Goal: Task Accomplishment & Management: Manage account settings

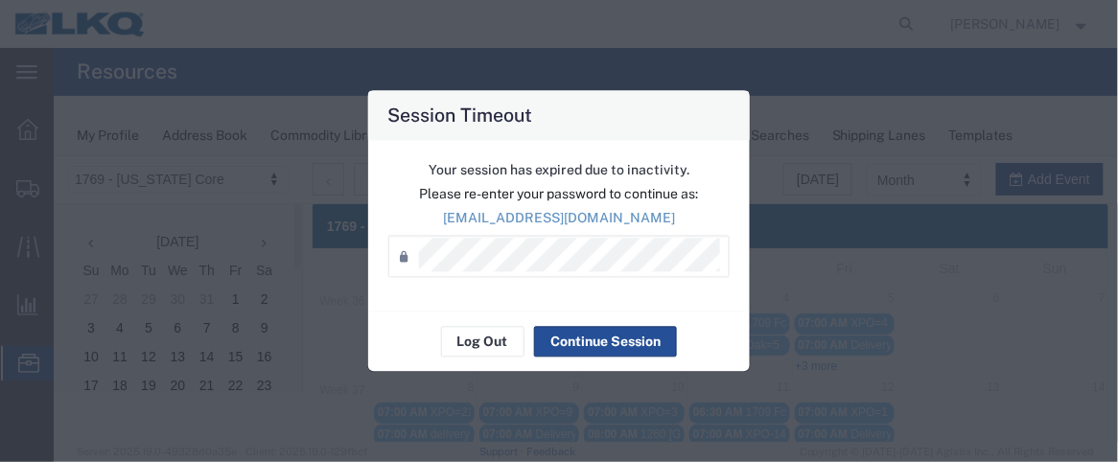
scroll to position [188, 0]
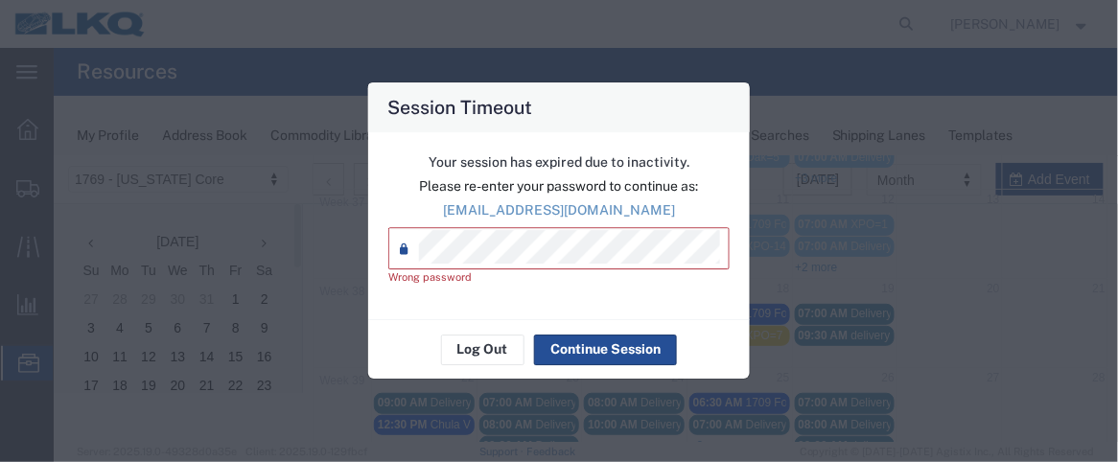
click at [353, 248] on div "Session Timeout Your session has expired due to inactivity. Please re-enter you…" at bounding box center [559, 231] width 1118 height 462
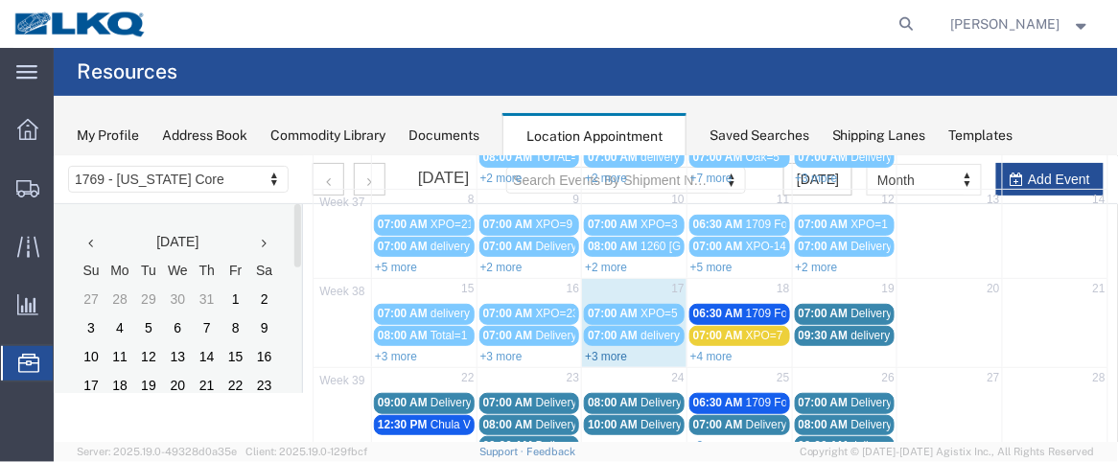
click at [610, 349] on link "+3 more" at bounding box center [605, 355] width 42 height 13
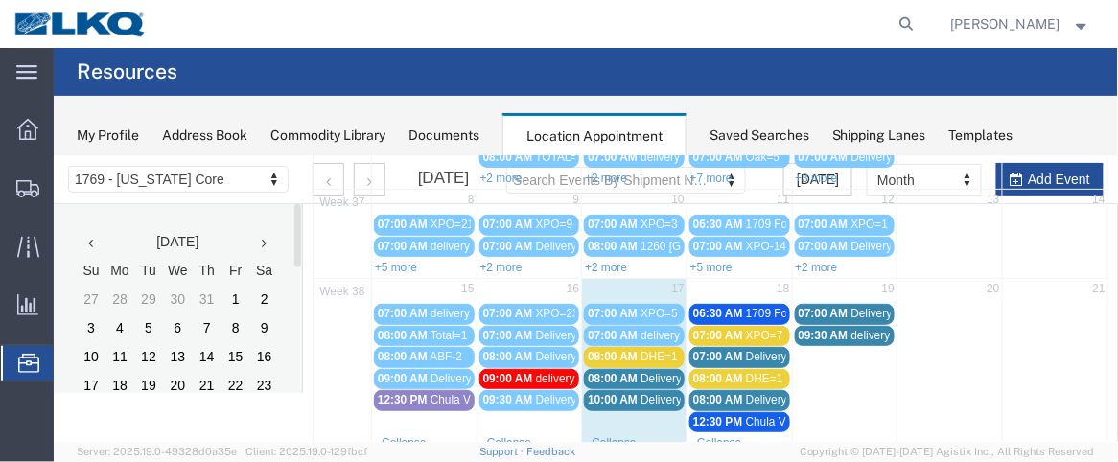
click at [606, 392] on span "10:00 AM" at bounding box center [612, 398] width 50 height 13
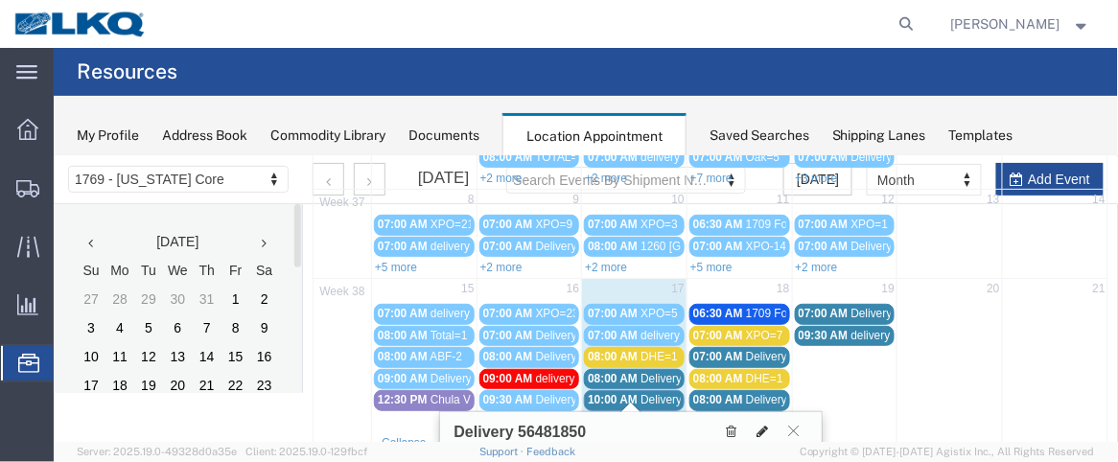
click at [759, 424] on icon at bounding box center [763, 430] width 12 height 13
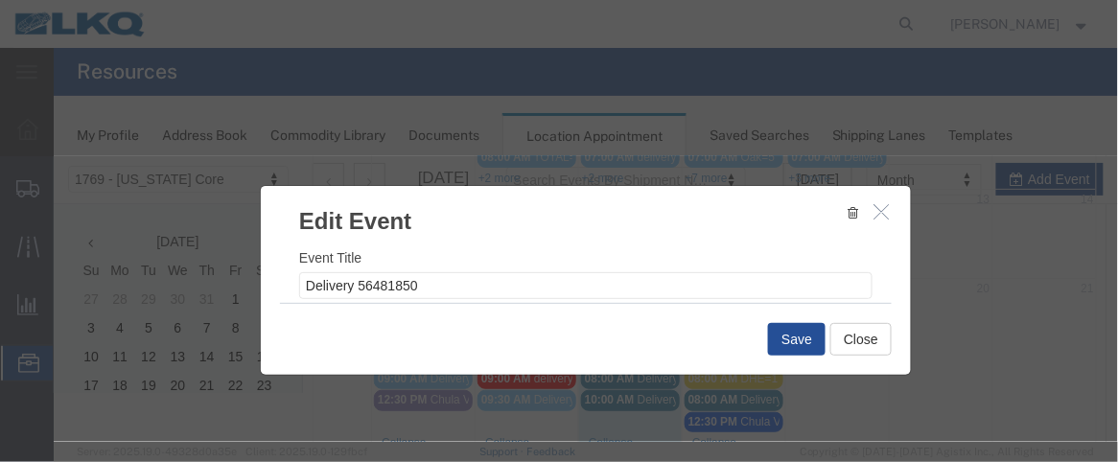
select select
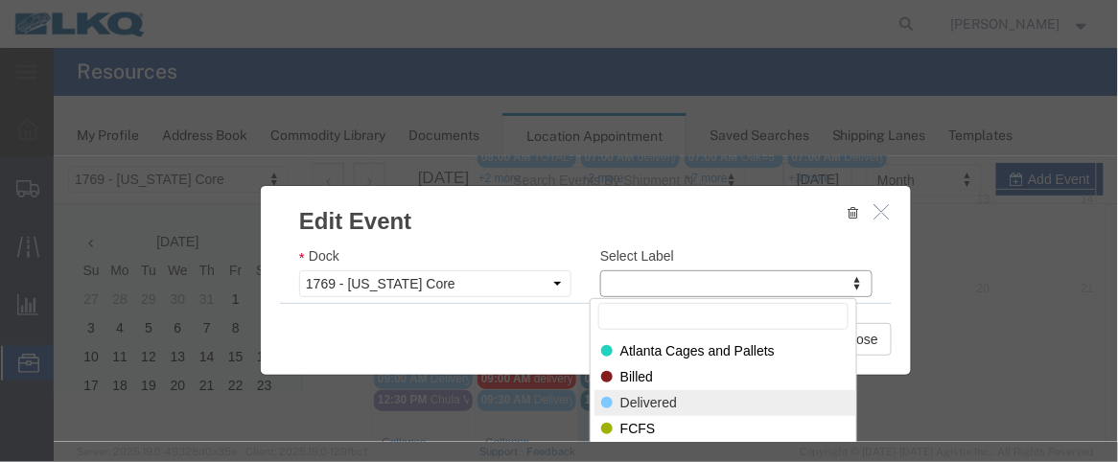
select select "40"
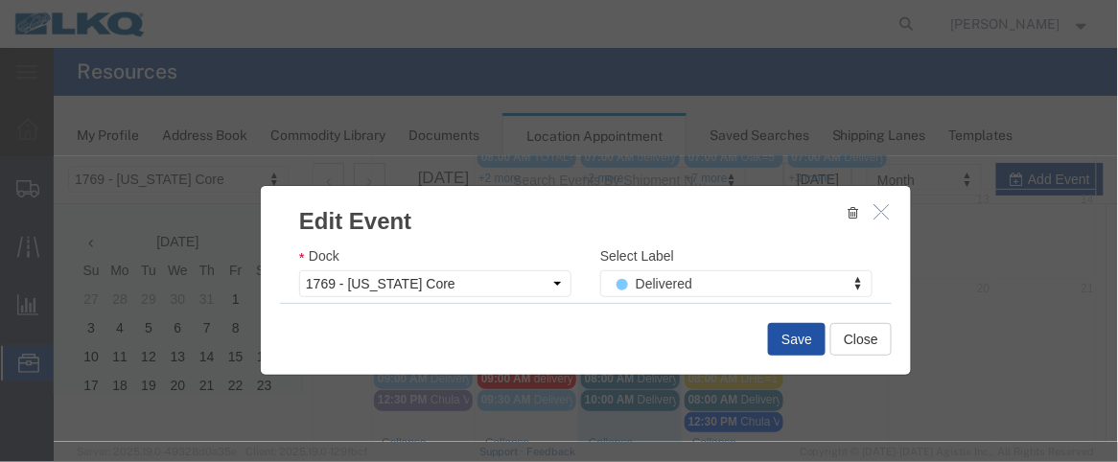
click at [791, 336] on button "Save" at bounding box center [796, 338] width 58 height 33
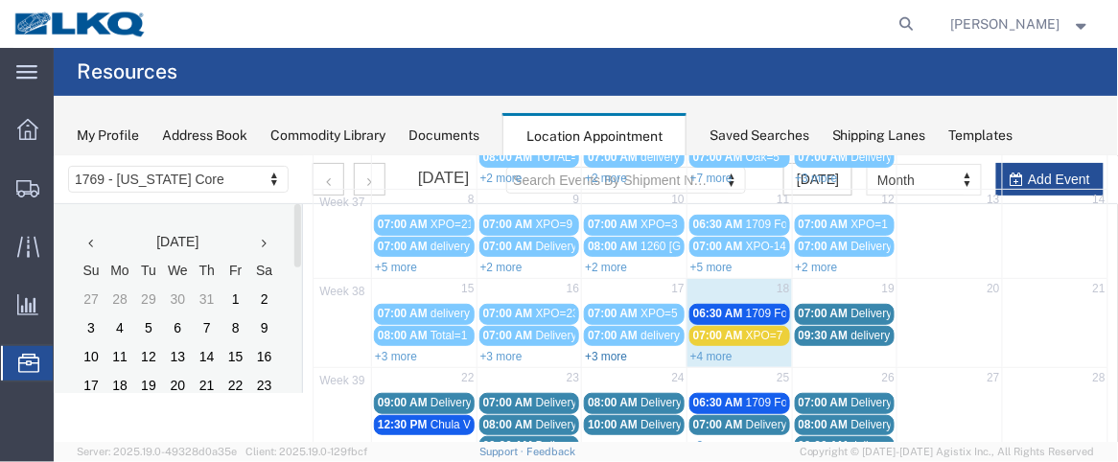
click at [610, 349] on link "+3 more" at bounding box center [605, 355] width 42 height 13
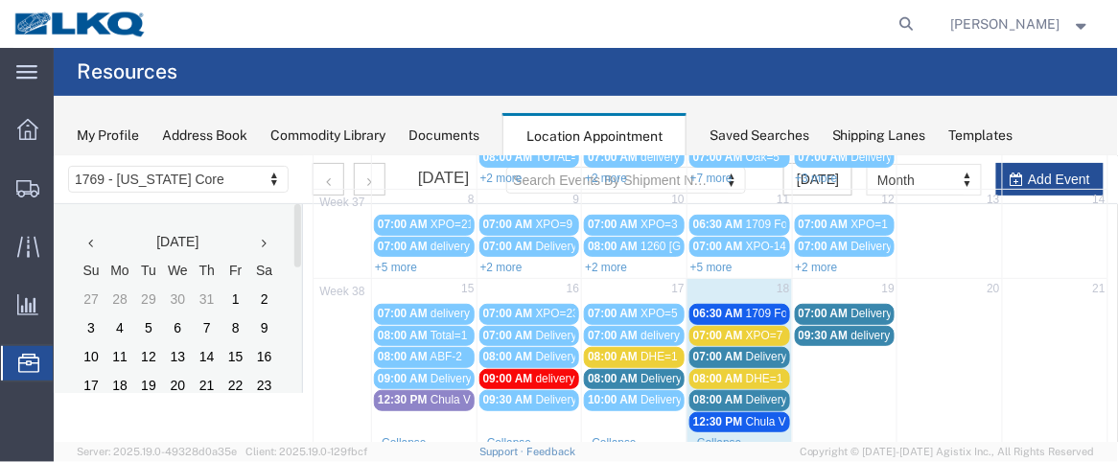
click at [640, 349] on span "DHE=1" at bounding box center [658, 355] width 37 height 13
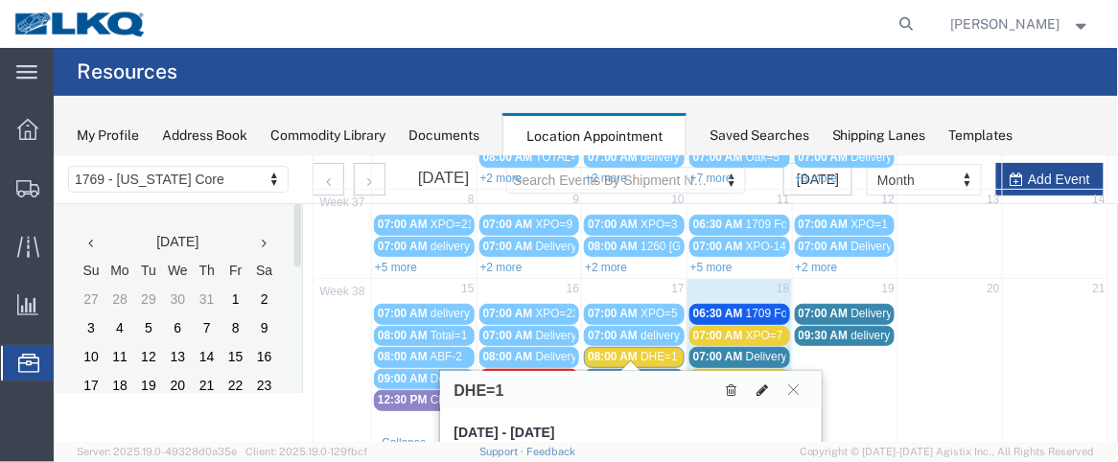
click at [761, 383] on icon at bounding box center [763, 389] width 12 height 13
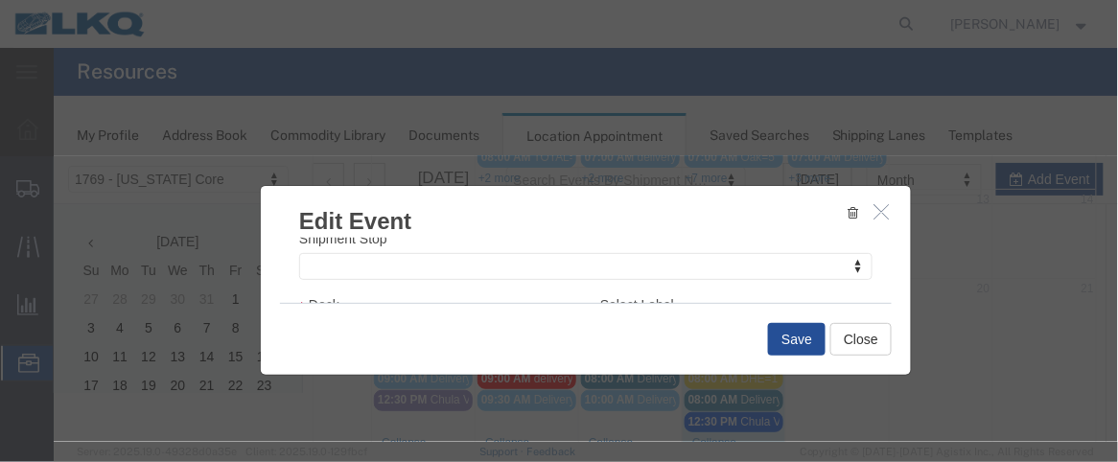
scroll to position [358, 0]
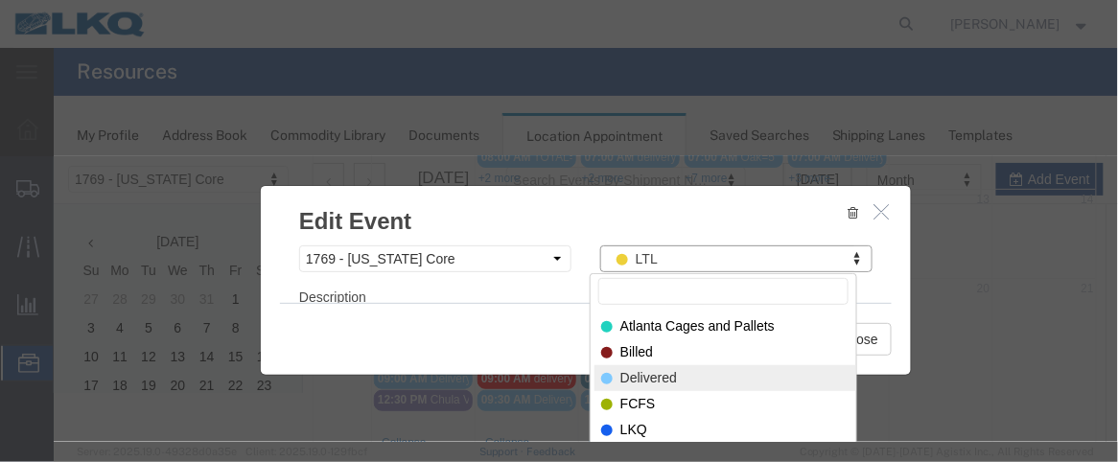
select select "40"
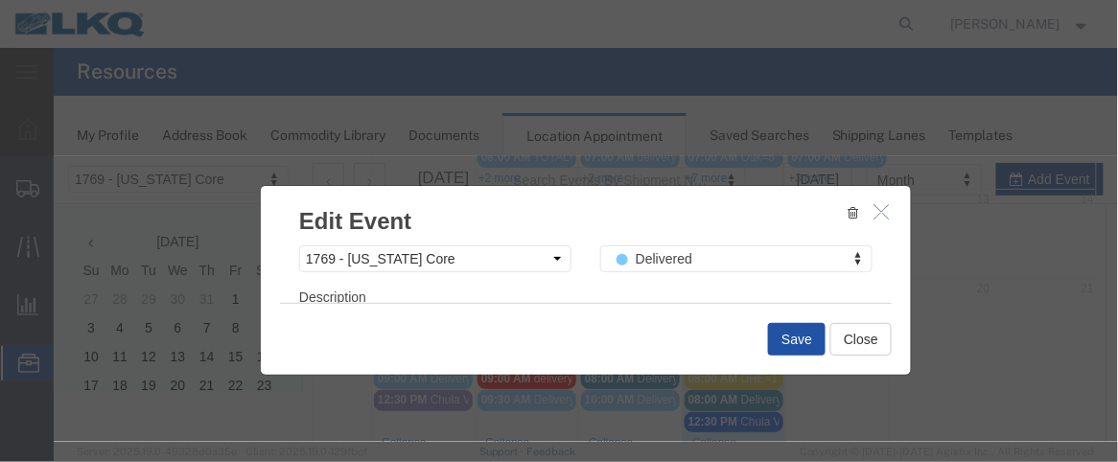
click at [778, 339] on button "Save" at bounding box center [796, 338] width 58 height 33
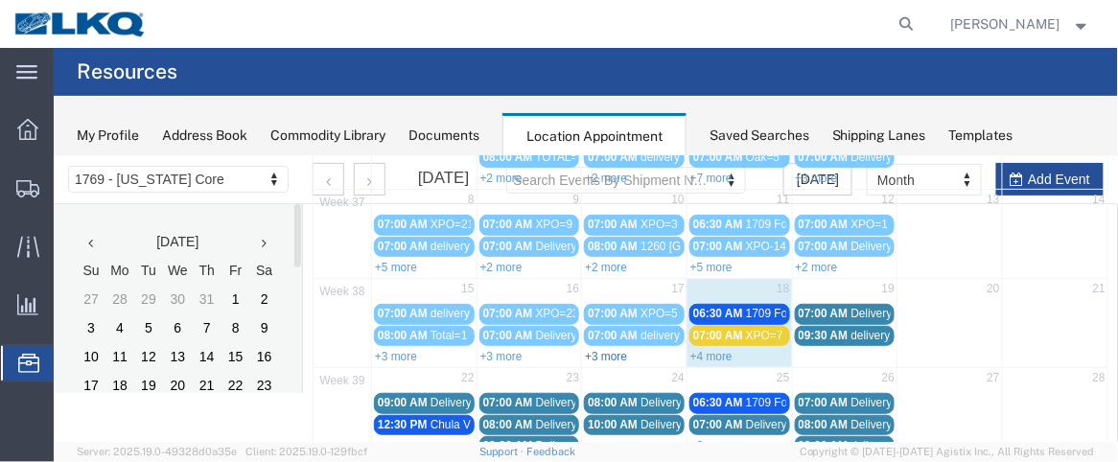
click at [602, 349] on link "+3 more" at bounding box center [605, 355] width 42 height 13
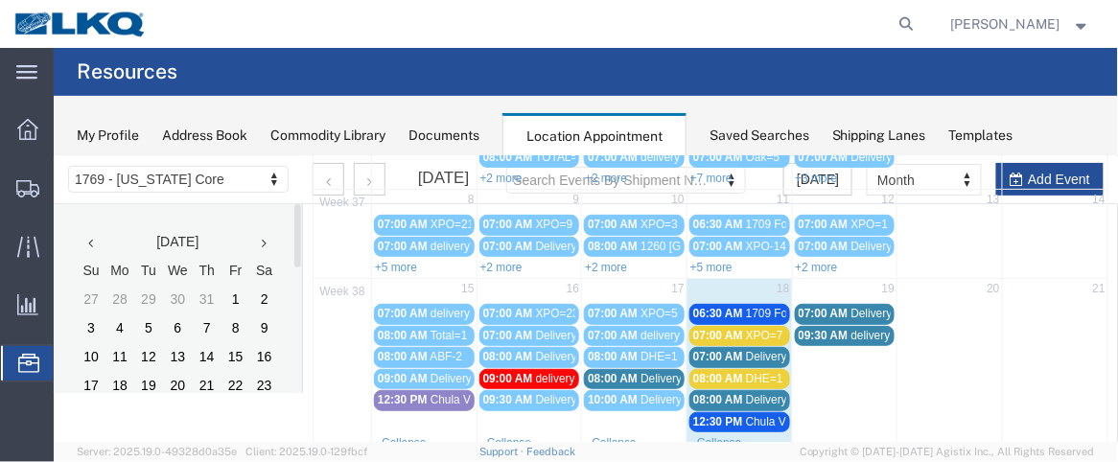
click at [640, 373] on span "Delivery 56467699" at bounding box center [687, 377] width 95 height 13
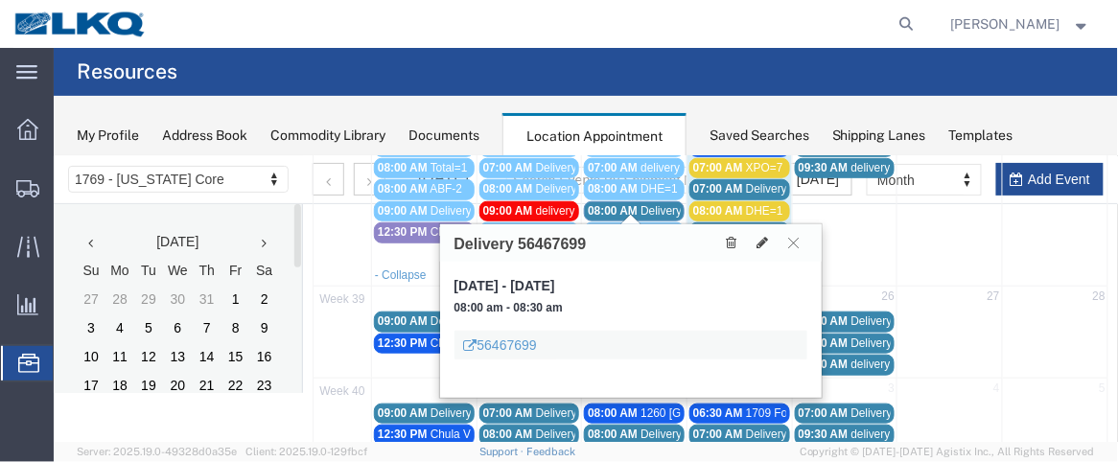
scroll to position [363, 0]
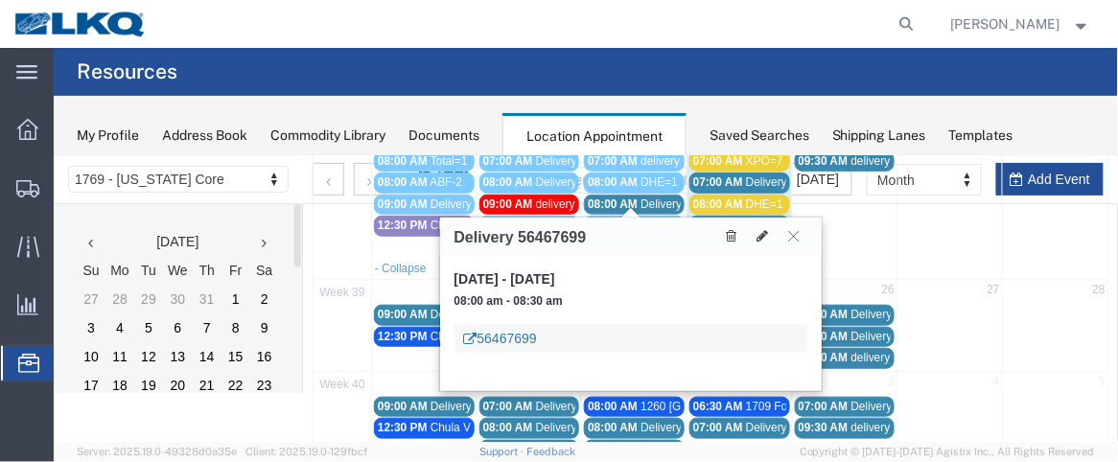
click at [508, 339] on link "56467699" at bounding box center [499, 337] width 73 height 19
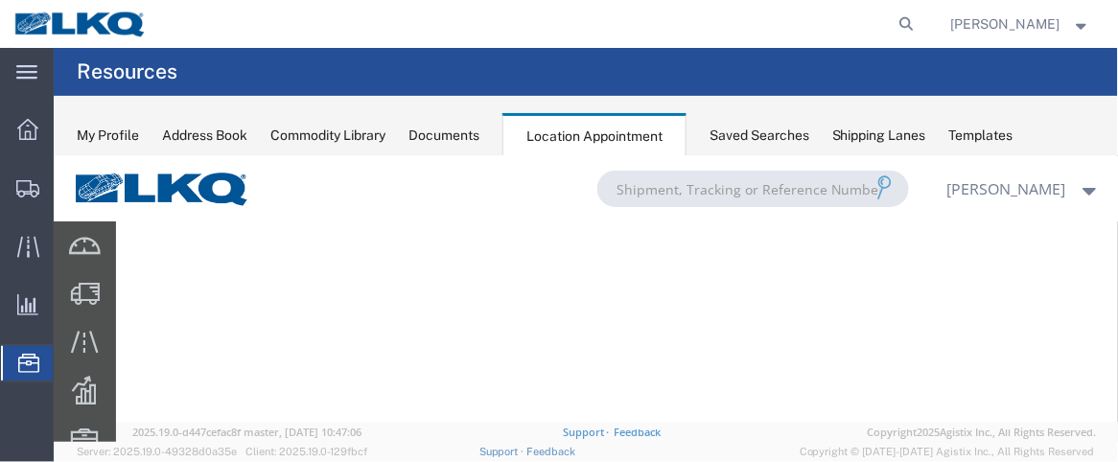
scroll to position [125, 0]
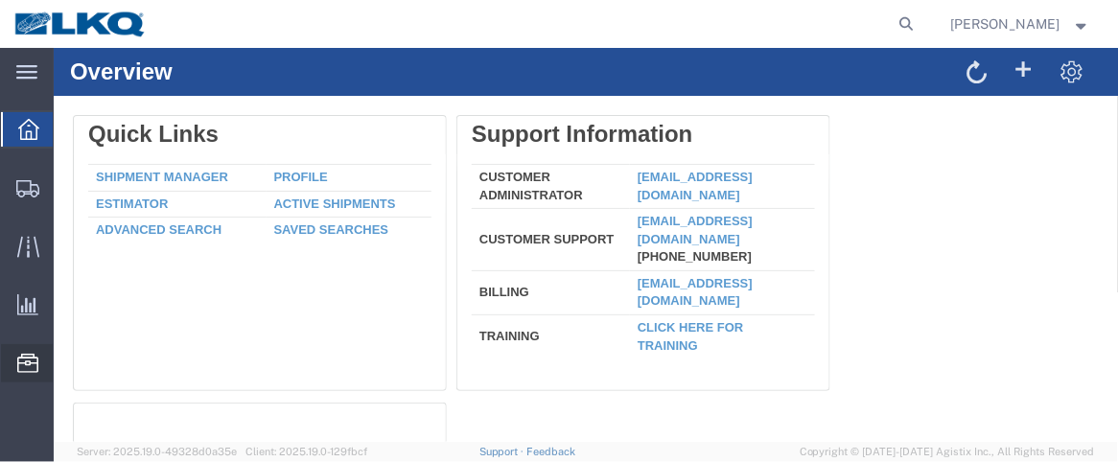
click at [0, 0] on span "Location Appointment" at bounding box center [0, 0] width 0 height 0
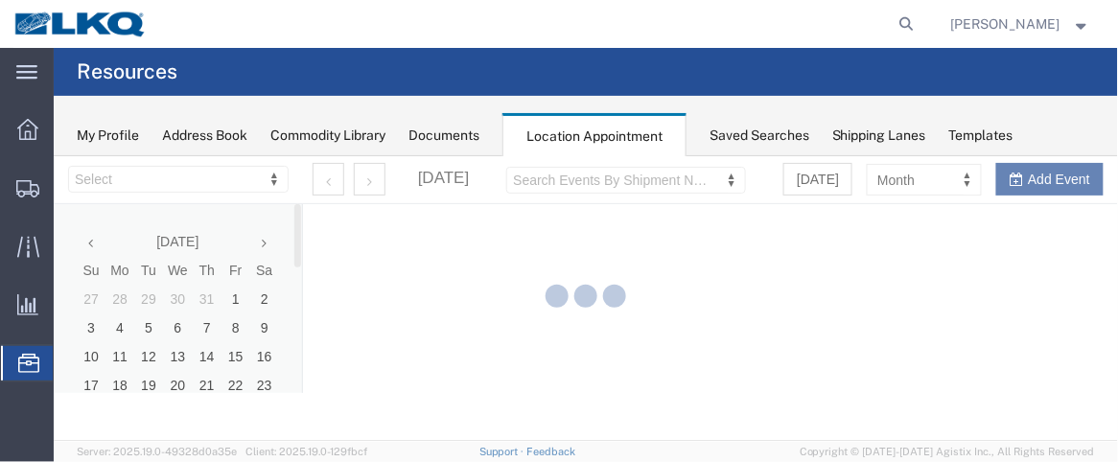
select select "28716"
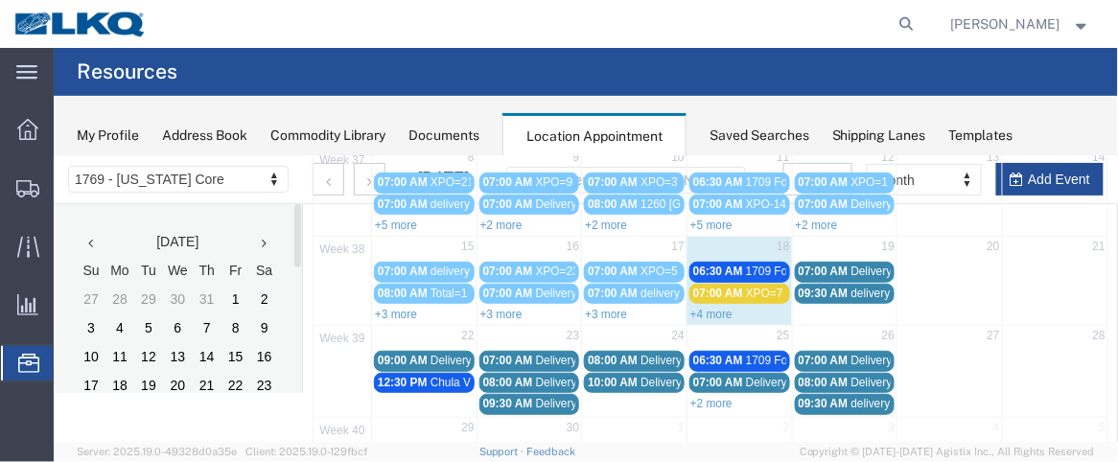
scroll to position [275, 0]
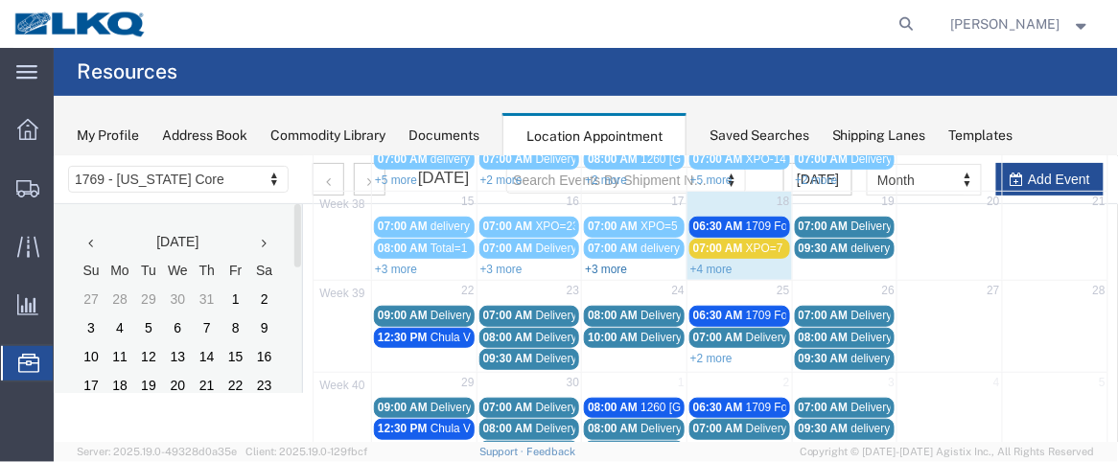
click at [603, 262] on link "+3 more" at bounding box center [605, 268] width 42 height 13
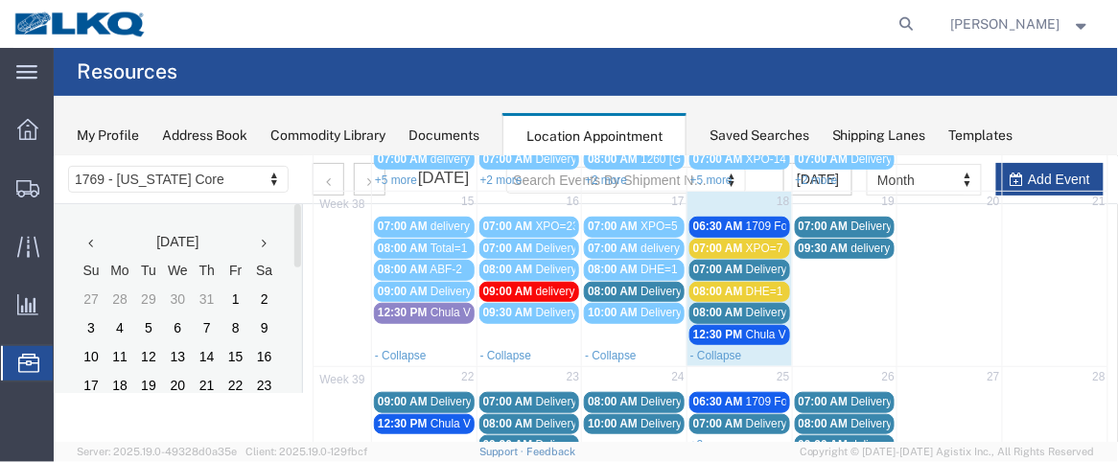
click at [607, 284] on span "08:00 AM" at bounding box center [612, 290] width 50 height 13
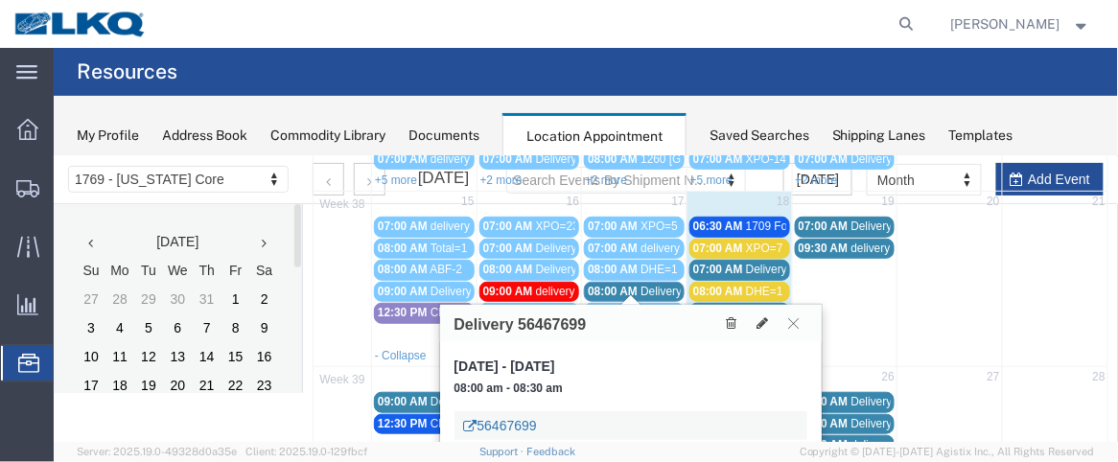
click at [507, 420] on link "56467699" at bounding box center [499, 424] width 73 height 19
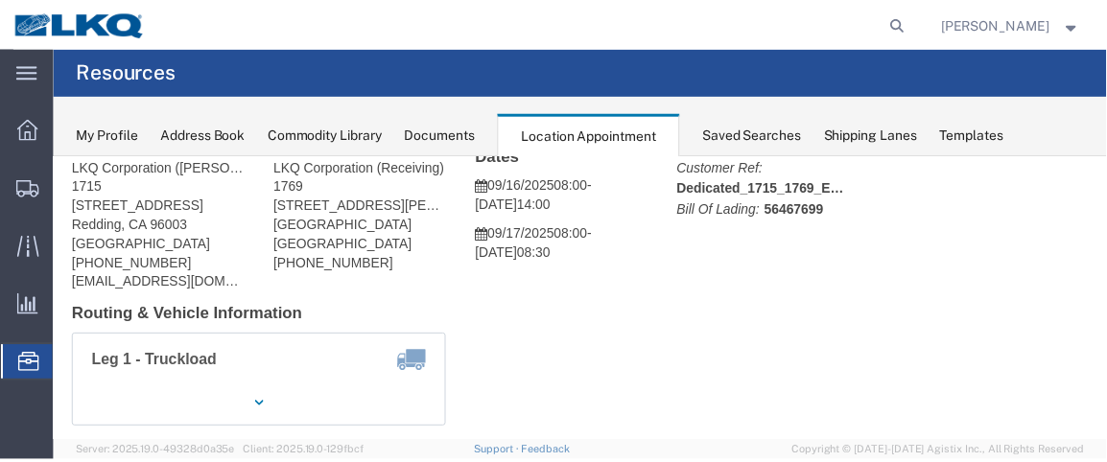
scroll to position [44, 0]
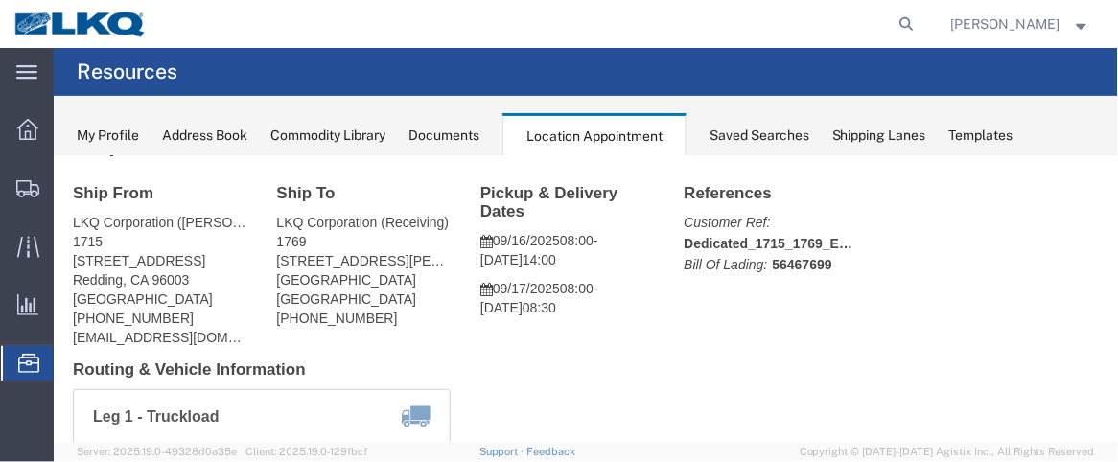
click address "LKQ Corporation ([PERSON_NAME]) 1715 [STREET_ADDRESS] [PHONE_NUMBER] [EMAIL_ADD…"
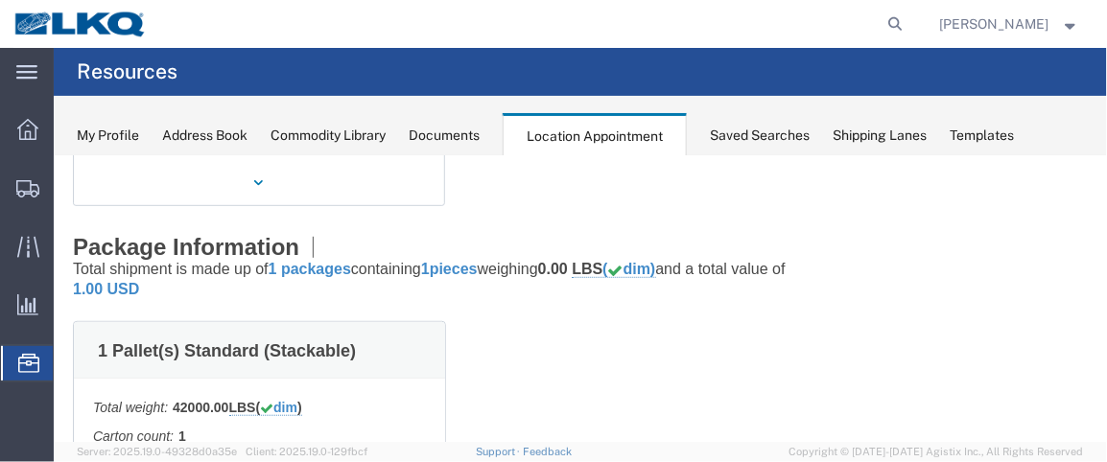
scroll to position [0, 0]
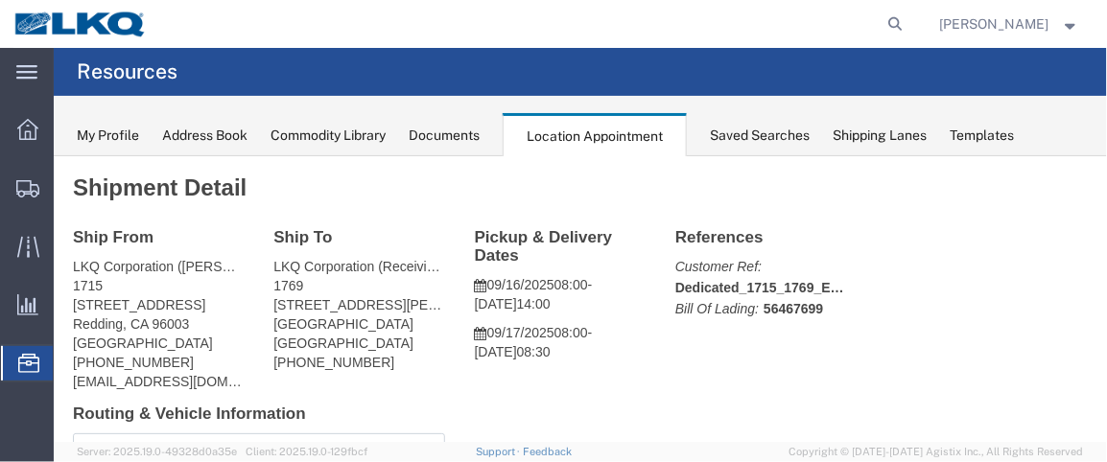
drag, startPoint x: 1044, startPoint y: 40, endPoint x: 1106, endPoint y: 117, distance: 98.3
click at [452, 137] on div "Documents" at bounding box center [444, 136] width 71 height 20
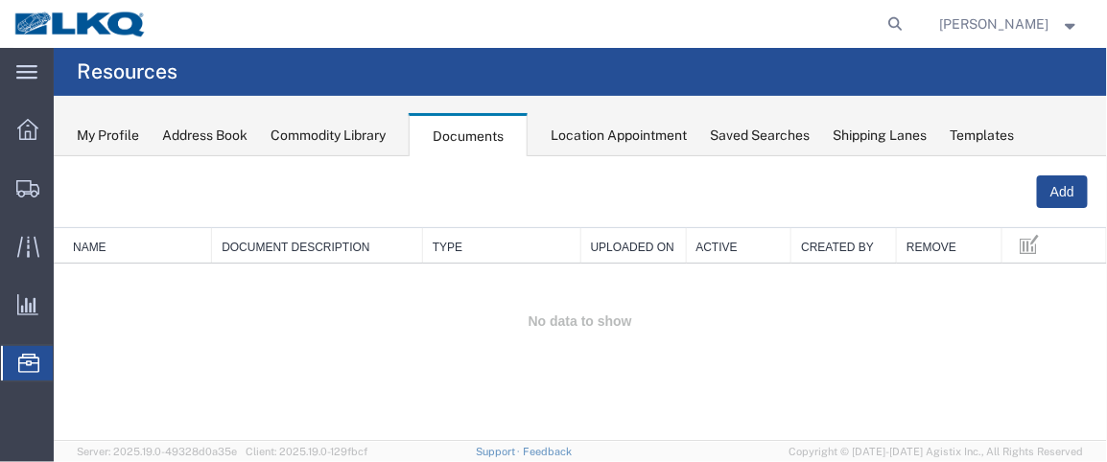
click at [618, 126] on div "Location Appointment" at bounding box center [619, 136] width 136 height 20
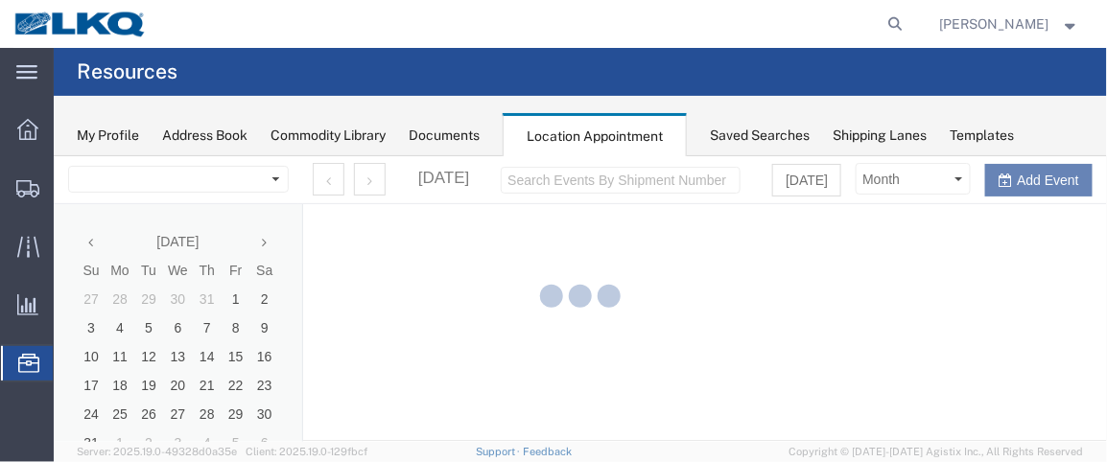
select select "28716"
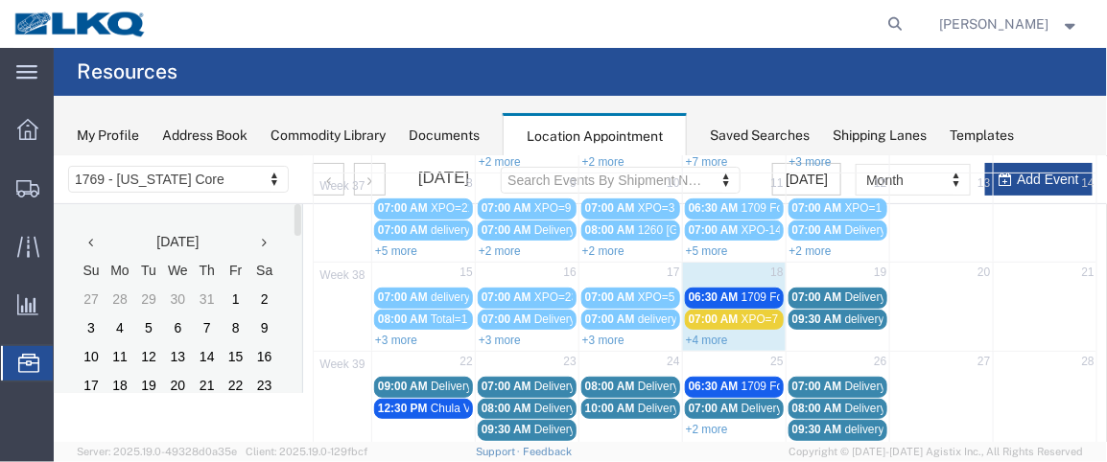
scroll to position [225, 0]
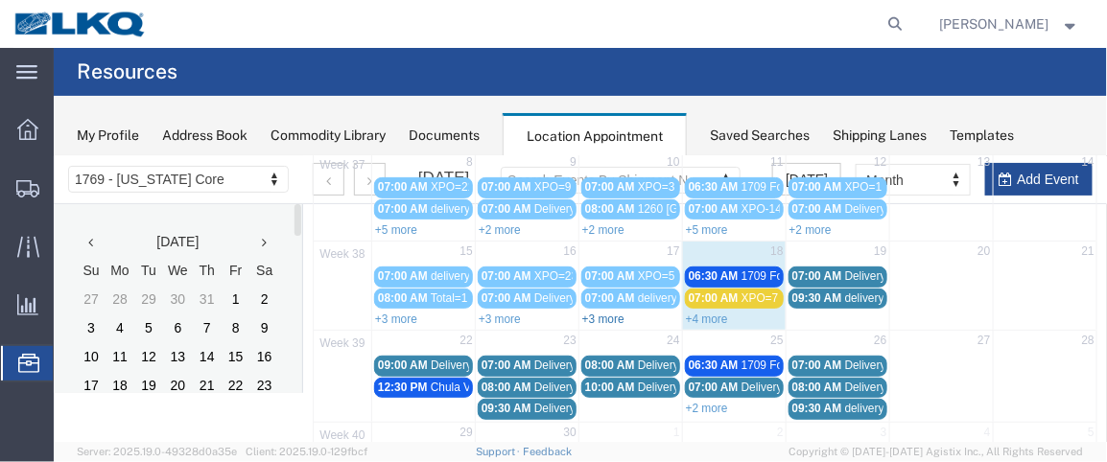
click at [608, 312] on link "+3 more" at bounding box center [602, 318] width 42 height 13
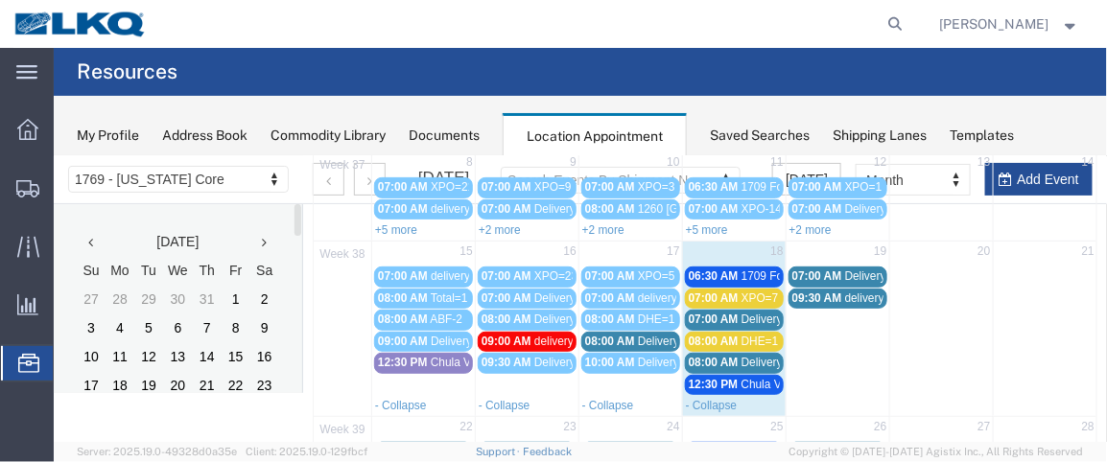
click at [667, 336] on span "Delivery 56467699" at bounding box center [684, 340] width 95 height 13
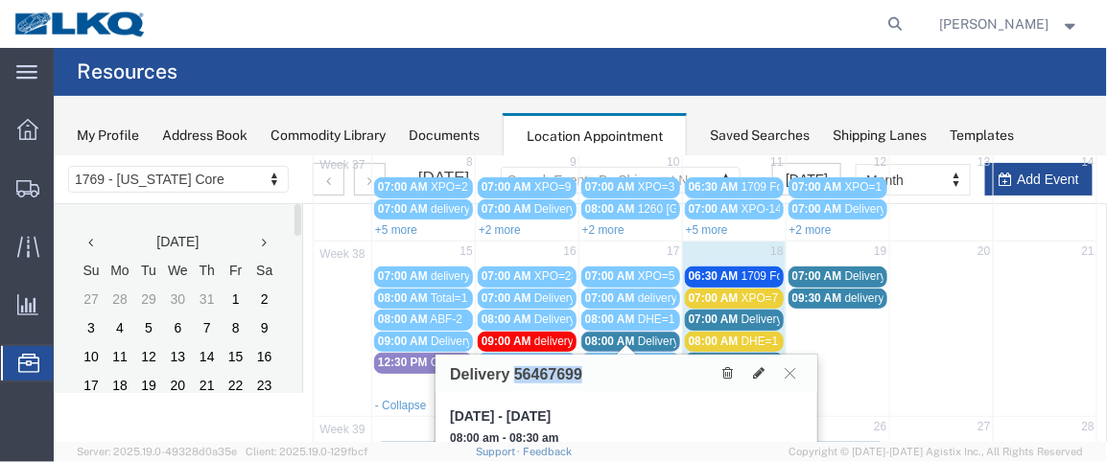
drag, startPoint x: 512, startPoint y: 370, endPoint x: 565, endPoint y: 372, distance: 52.8
click at [583, 371] on div "Delivery 56467699" at bounding box center [625, 372] width 382 height 37
copy h3 "56467699"
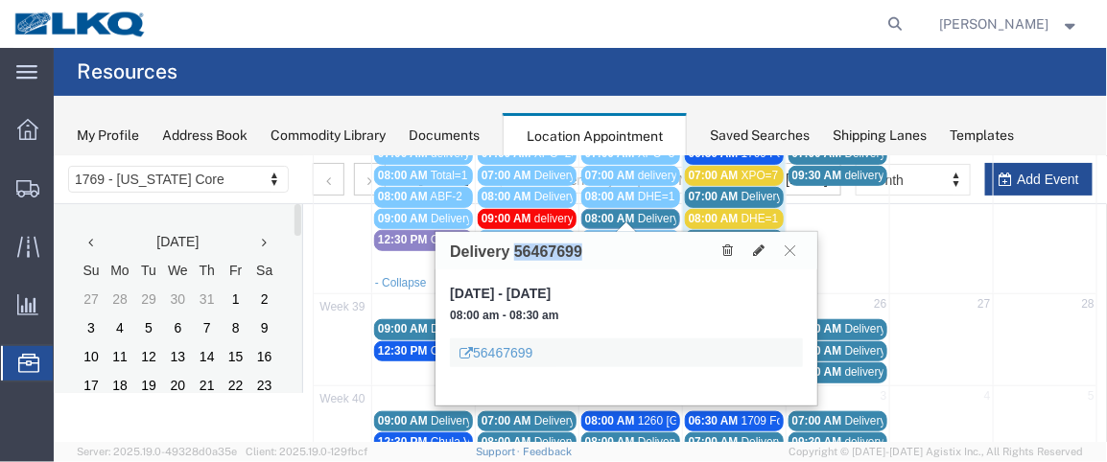
scroll to position [356, 0]
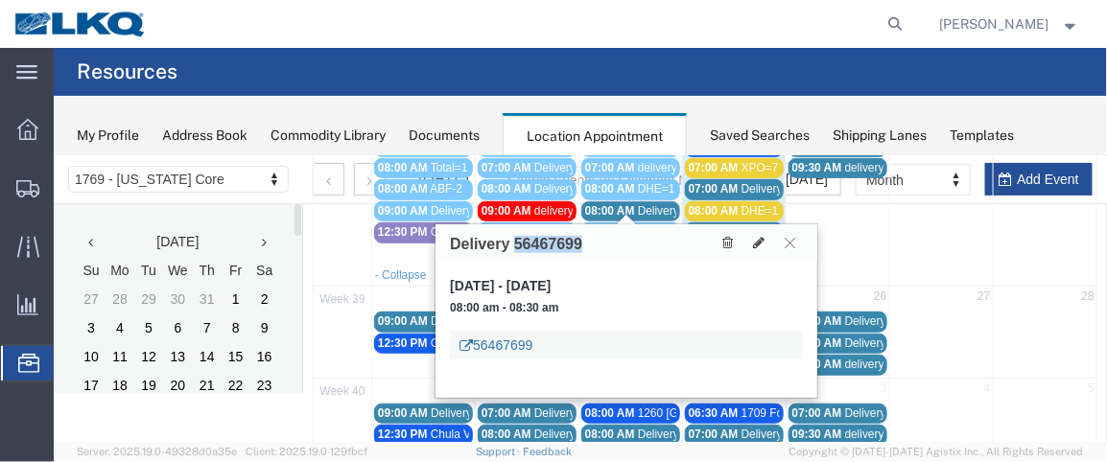
click at [521, 341] on link "56467699" at bounding box center [494, 344] width 73 height 19
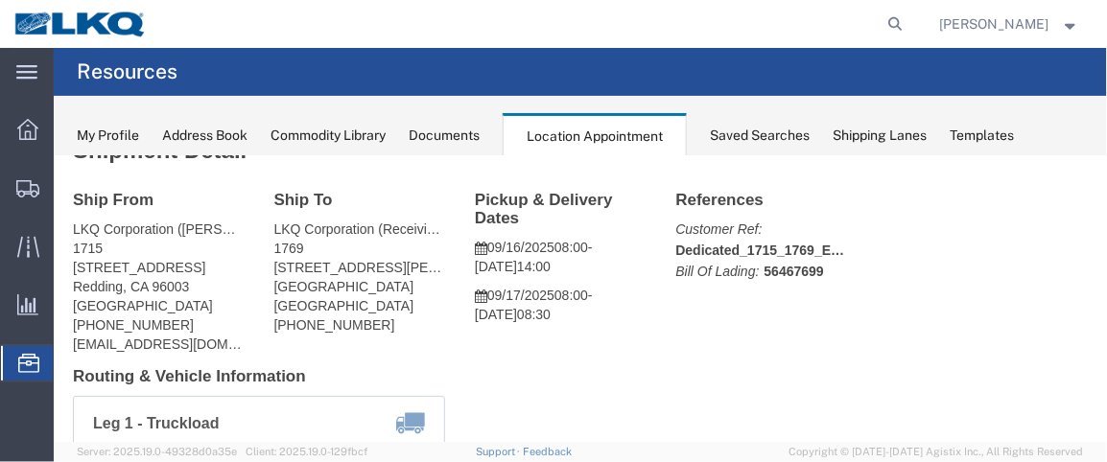
scroll to position [35, 0]
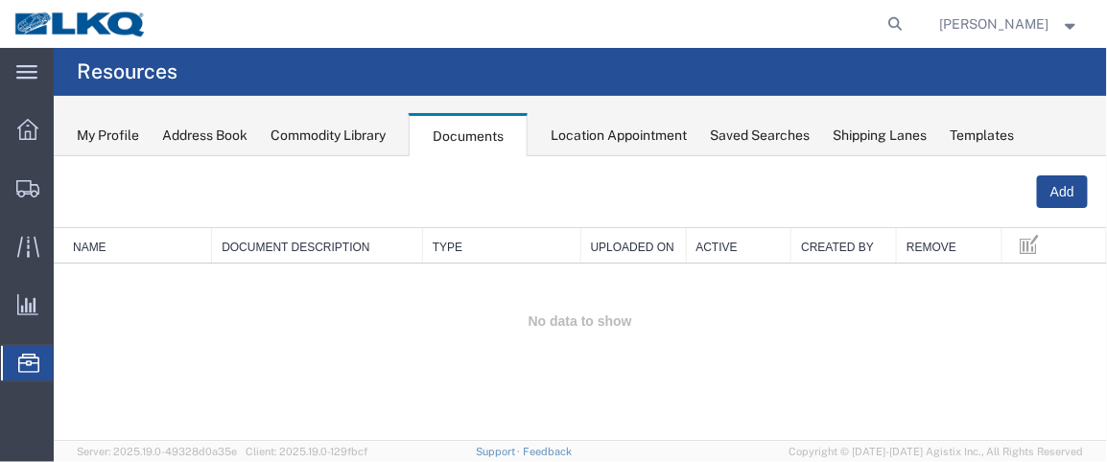
click at [0, 0] on span "Location Appointment" at bounding box center [0, 0] width 0 height 0
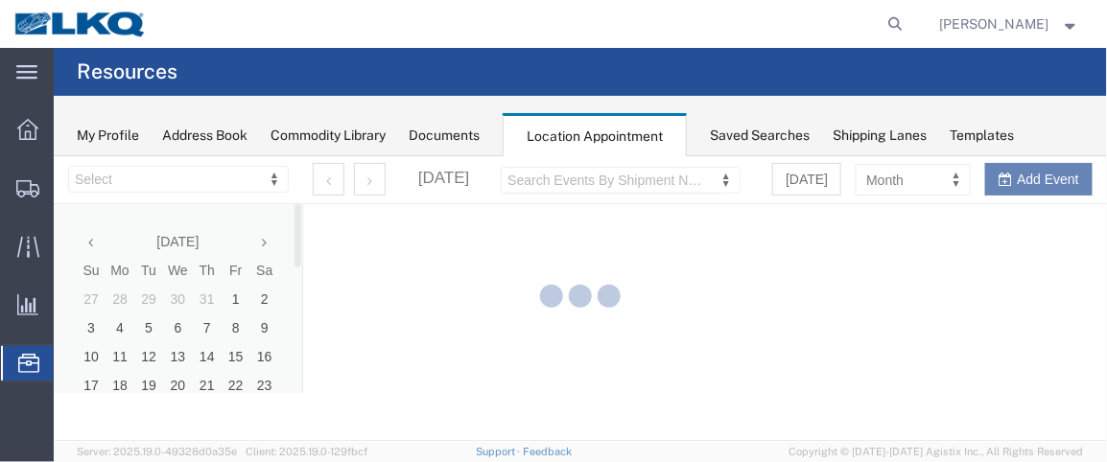
select select "28716"
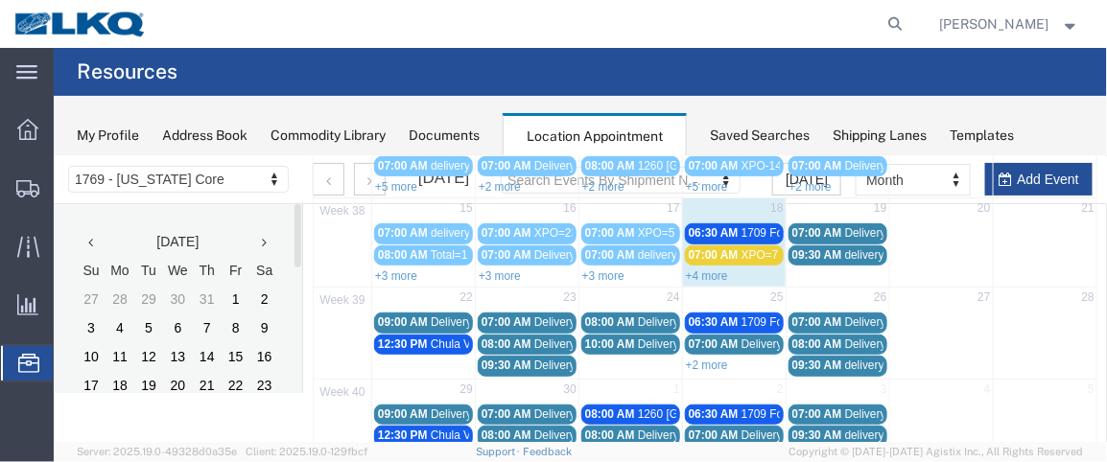
scroll to position [275, 0]
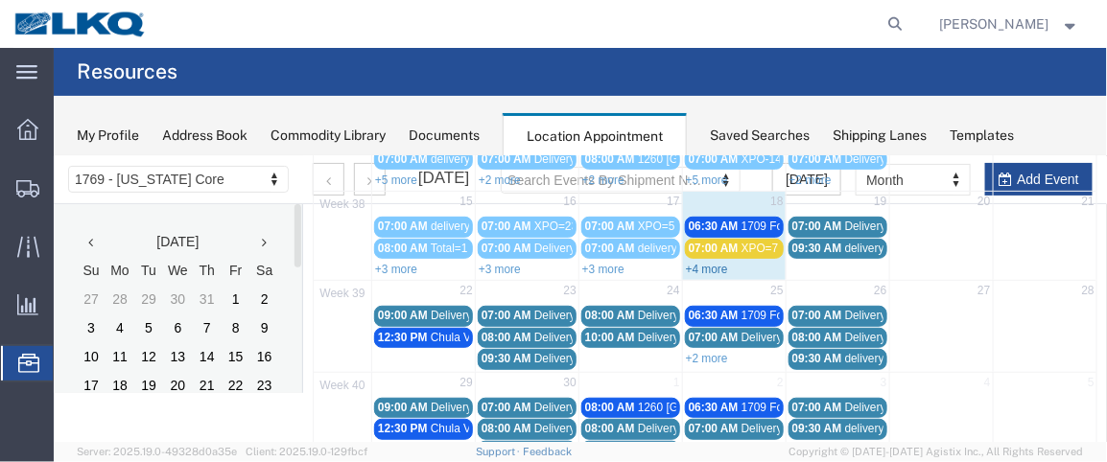
click at [703, 262] on link "+4 more" at bounding box center [706, 268] width 42 height 13
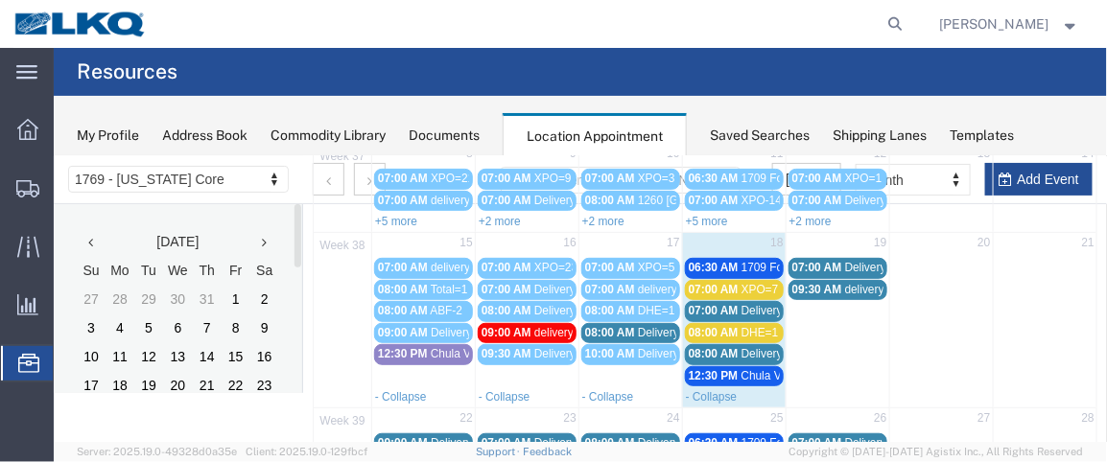
scroll to position [221, 0]
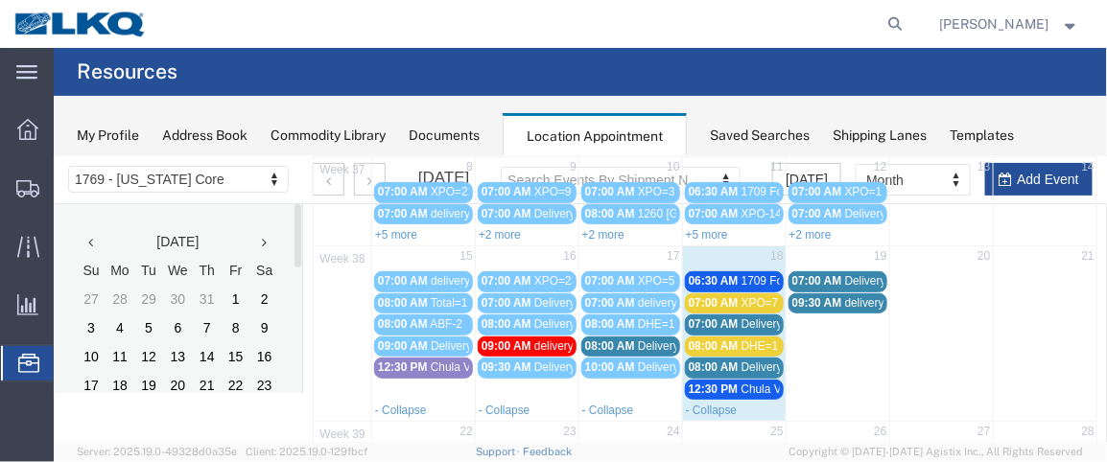
click at [606, 339] on span "08:00 AM" at bounding box center [609, 345] width 50 height 13
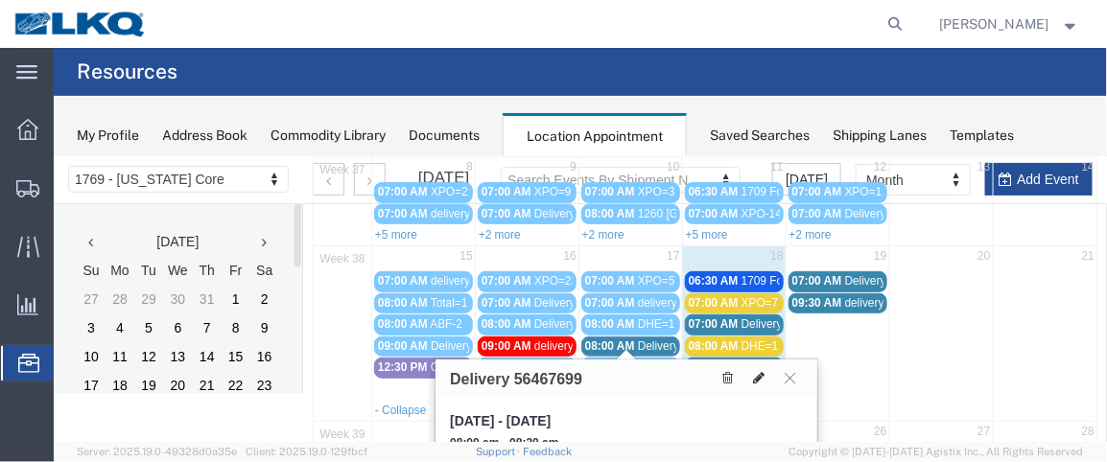
click at [754, 376] on icon at bounding box center [758, 376] width 12 height 13
select select "1"
select select
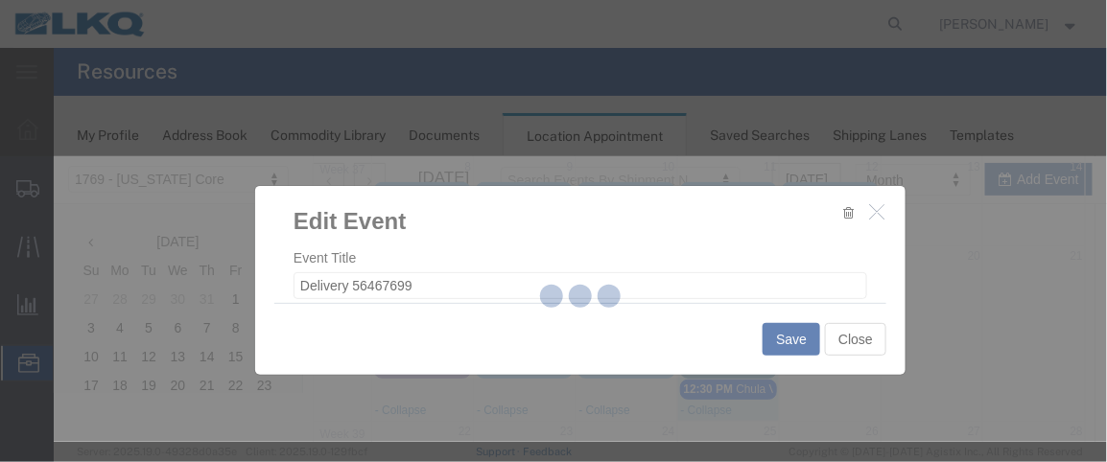
drag, startPoint x: 845, startPoint y: 90, endPoint x: 900, endPoint y: 256, distance: 174.7
click at [900, 256] on div at bounding box center [580, 299] width 1053 height 286
select select
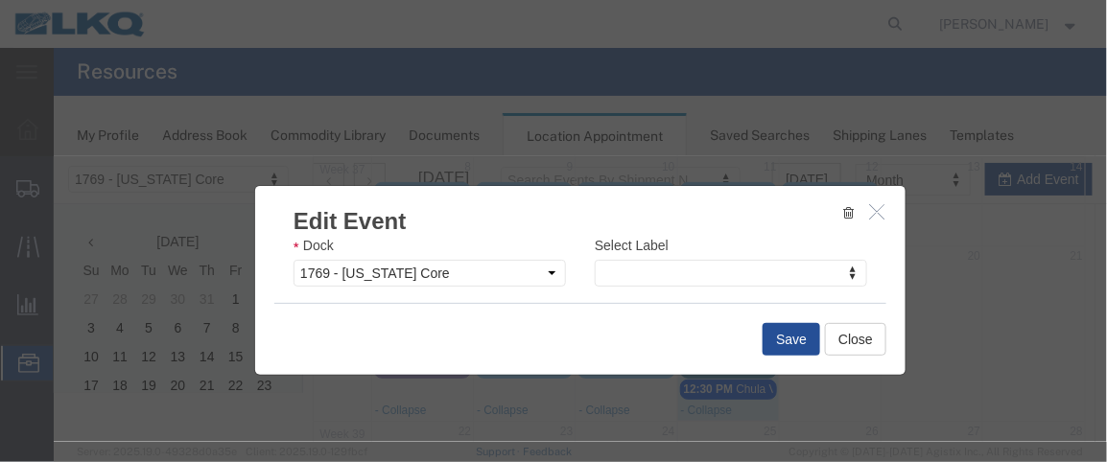
scroll to position [333, 0]
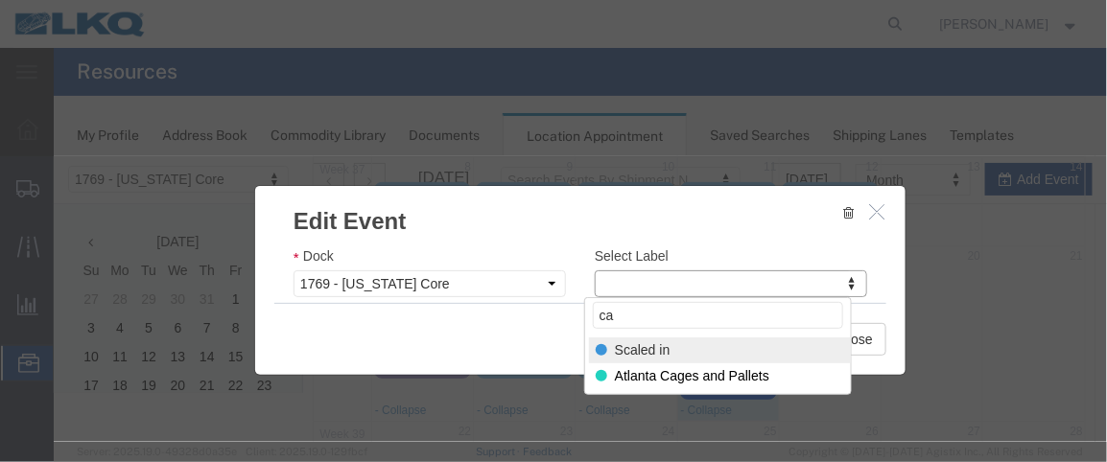
type input "c"
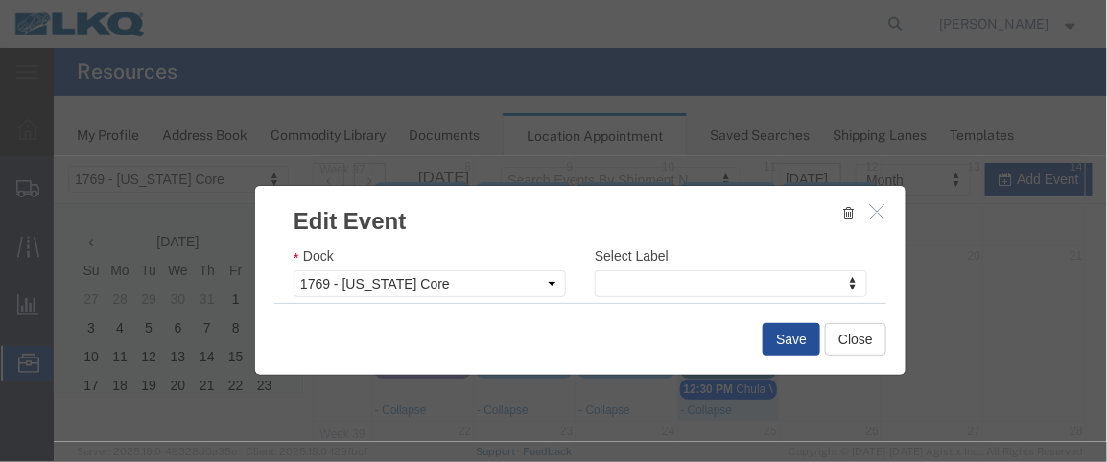
click at [868, 209] on icon "button" at bounding box center [875, 210] width 15 height 16
